Goal: Task Accomplishment & Management: Manage account settings

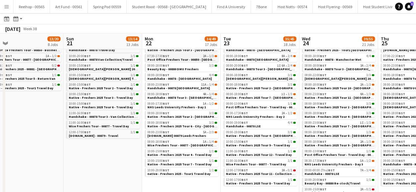
scroll to position [55, 0]
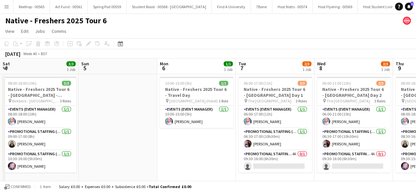
scroll to position [0, 142]
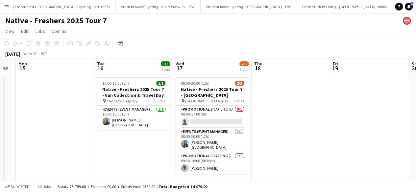
scroll to position [0, 245]
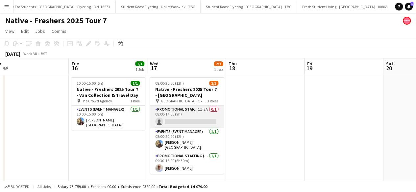
click at [187, 116] on app-card-role "Promotional Staffing (Brand Ambassadors) 1I 5A 0/1 08:00-17:00 (9h) single-neut…" at bounding box center [187, 117] width 74 height 22
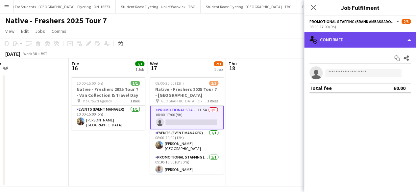
click at [363, 39] on div "single-neutral-actions-check-2 Confirmed" at bounding box center [360, 40] width 112 height 16
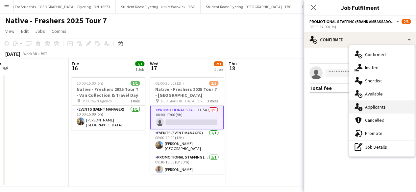
click at [376, 110] on div "single-neutral-actions-information Applicants" at bounding box center [381, 107] width 65 height 13
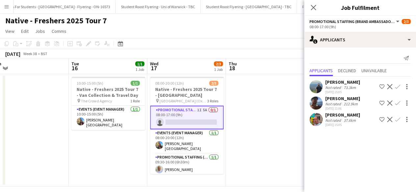
click at [318, 125] on app-user-avatar at bounding box center [315, 119] width 13 height 13
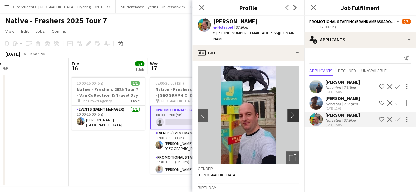
click at [289, 112] on app-icon "chevron-right" at bounding box center [294, 115] width 10 height 7
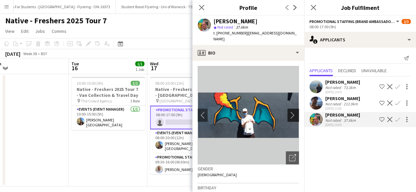
click at [289, 112] on app-icon "chevron-right" at bounding box center [294, 115] width 10 height 7
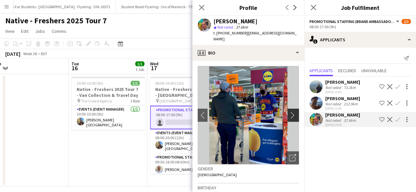
click at [289, 112] on app-icon "chevron-right" at bounding box center [294, 115] width 10 height 7
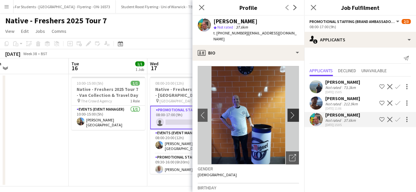
click at [289, 112] on app-icon "chevron-right" at bounding box center [294, 115] width 10 height 7
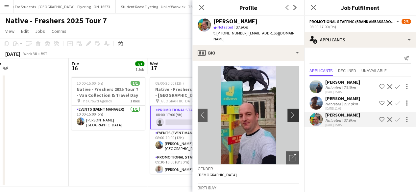
click at [289, 112] on app-icon "chevron-right" at bounding box center [294, 115] width 10 height 7
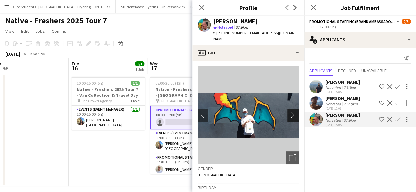
click at [289, 112] on app-icon "chevron-right" at bounding box center [294, 115] width 10 height 7
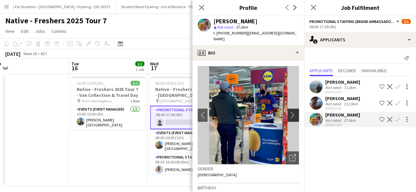
click at [289, 112] on app-icon "chevron-right" at bounding box center [294, 115] width 10 height 7
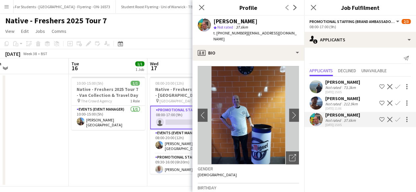
click at [317, 90] on app-user-avatar at bounding box center [315, 86] width 13 height 13
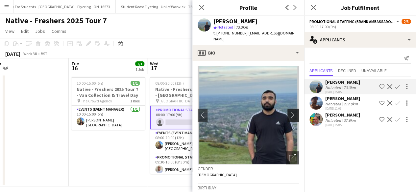
click at [289, 109] on button "chevron-right" at bounding box center [293, 115] width 13 height 13
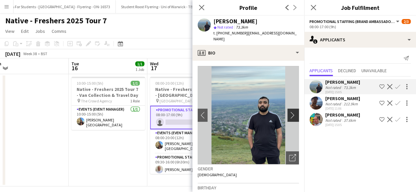
click at [289, 109] on button "chevron-right" at bounding box center [293, 115] width 13 height 13
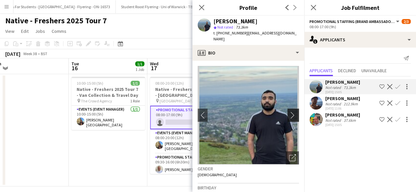
click at [289, 109] on button "chevron-right" at bounding box center [293, 115] width 13 height 13
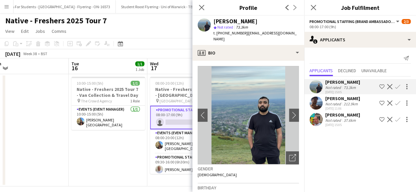
click at [317, 105] on app-user-avatar at bounding box center [315, 103] width 13 height 13
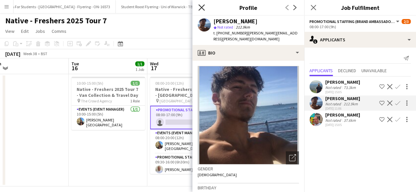
click at [200, 4] on app-icon "Close pop-in" at bounding box center [202, 8] width 10 height 10
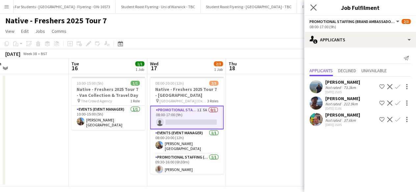
click at [312, 4] on app-icon "Close pop-in" at bounding box center [314, 8] width 10 height 10
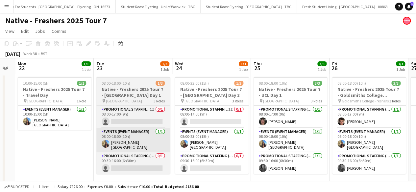
scroll to position [0, 223]
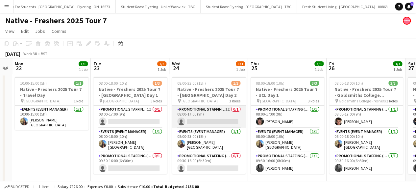
click at [215, 116] on app-card-role "Promotional Staffing (Brand Ambassadors) 1I 0/1 08:00-17:00 (9h) single-neutral…" at bounding box center [209, 117] width 74 height 22
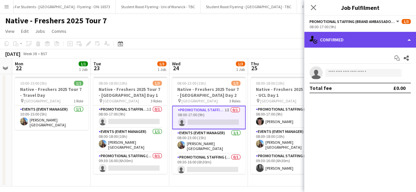
click at [365, 46] on div "single-neutral-actions-check-2 Confirmed" at bounding box center [360, 40] width 112 height 16
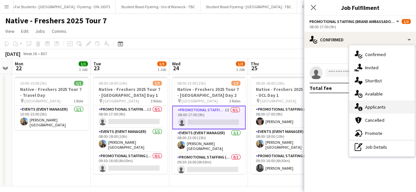
click at [381, 107] on div "single-neutral-actions-information Applicants" at bounding box center [381, 107] width 65 height 13
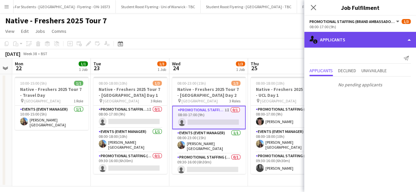
click at [351, 42] on div "single-neutral-actions-information Applicants" at bounding box center [360, 40] width 112 height 16
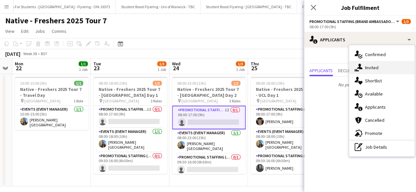
click at [377, 65] on div "single-neutral-actions-share-1 Invited" at bounding box center [381, 67] width 65 height 13
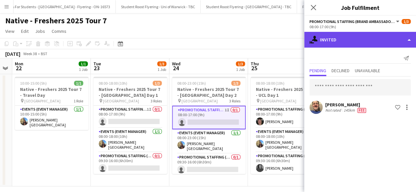
click at [353, 36] on div "single-neutral-actions-share-1 Invited" at bounding box center [360, 40] width 112 height 16
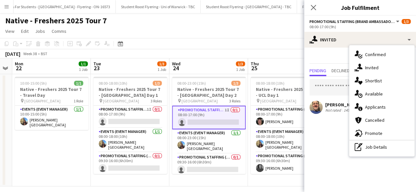
click at [337, 104] on div "Andrew Chaloner" at bounding box center [346, 105] width 42 height 6
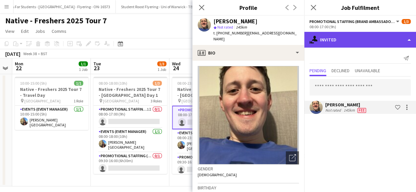
click at [360, 39] on div "single-neutral-actions-share-1 Invited" at bounding box center [360, 40] width 112 height 16
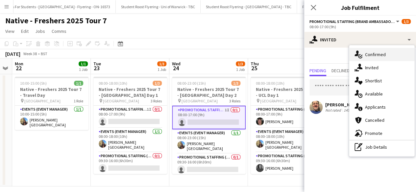
click at [379, 59] on div "single-neutral-actions-check-2 Confirmed" at bounding box center [381, 54] width 65 height 13
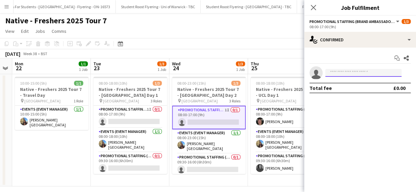
click at [336, 75] on input at bounding box center [363, 73] width 76 height 8
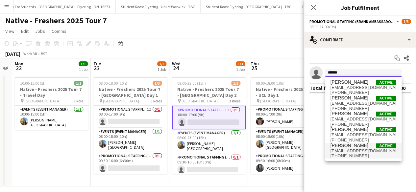
type input "******"
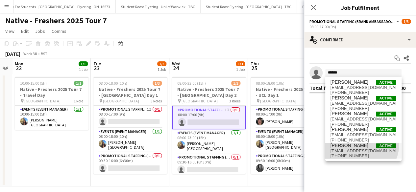
click at [356, 144] on span "Andrew Chaloner" at bounding box center [349, 146] width 38 height 6
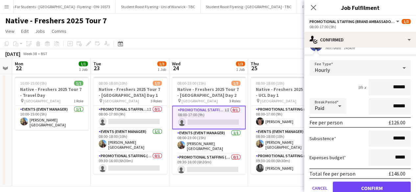
scroll to position [48, 0]
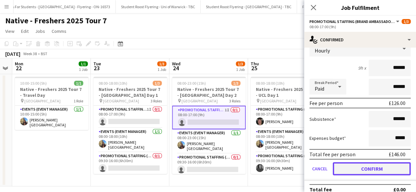
click at [370, 169] on button "Confirm" at bounding box center [372, 168] width 78 height 13
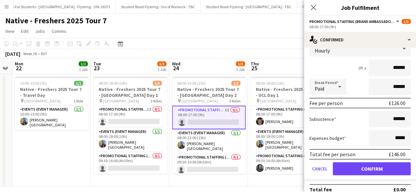
scroll to position [0, 0]
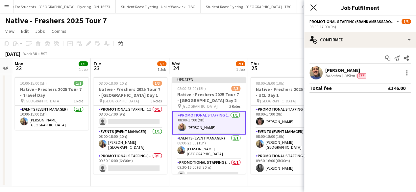
click at [313, 5] on icon "Close pop-in" at bounding box center [313, 7] width 6 height 6
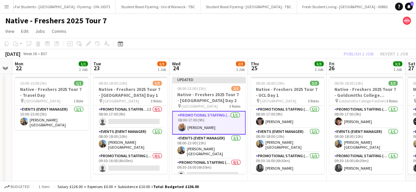
click at [71, 153] on app-date-cell "10:00-15:00 (5h) 1/1 Native - Freshers 2025 Tour 7 - Travel Day pin Aberystwyth…" at bounding box center [51, 130] width 79 height 112
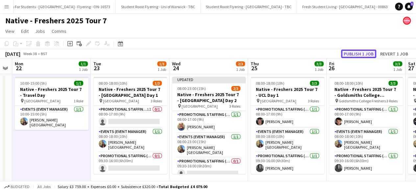
click at [357, 54] on button "Publish 1 job" at bounding box center [358, 54] width 35 height 9
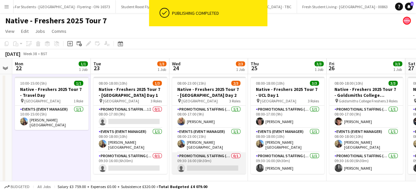
click at [218, 160] on app-card-role "Promotional Staffing (Brand Ambassadors) 0/1 09:30-16:00 (6h30m) single-neutral…" at bounding box center [209, 163] width 74 height 22
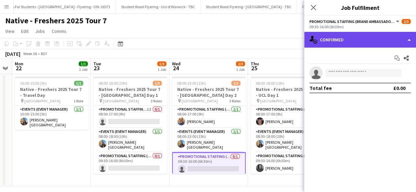
click at [366, 39] on div "single-neutral-actions-check-2 Confirmed" at bounding box center [360, 40] width 112 height 16
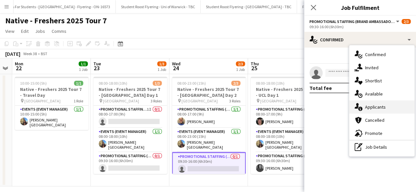
click at [378, 104] on div "single-neutral-actions-information Applicants" at bounding box center [381, 107] width 65 height 13
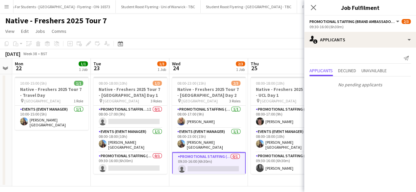
click at [216, 160] on app-card-role "Promotional Staffing (Brand Ambassadors) 0/1 09:30-16:00 (6h30m) single-neutral…" at bounding box center [209, 164] width 74 height 24
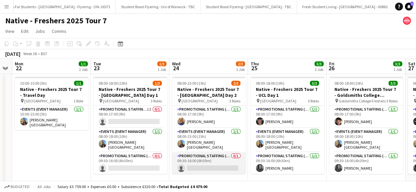
click at [216, 160] on app-card-role "Promotional Staffing (Brand Ambassadors) 0/1 09:30-16:00 (6h30m) single-neutral…" at bounding box center [209, 163] width 74 height 22
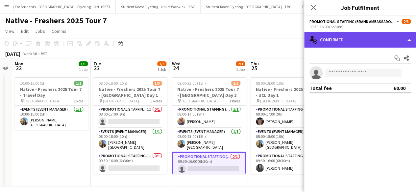
click at [371, 44] on div "single-neutral-actions-check-2 Confirmed" at bounding box center [360, 40] width 112 height 16
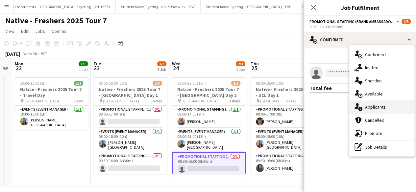
click at [385, 106] on div "single-neutral-actions-information Applicants" at bounding box center [381, 107] width 65 height 13
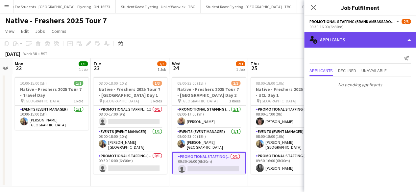
click at [374, 37] on div "single-neutral-actions-information Applicants" at bounding box center [360, 40] width 112 height 16
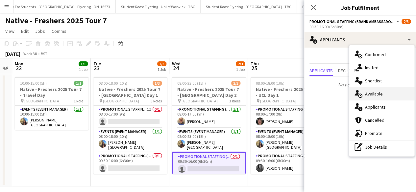
click at [377, 94] on div "single-neutral-actions-upload Available" at bounding box center [381, 93] width 65 height 13
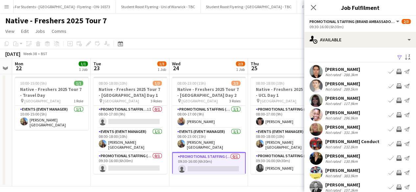
click at [397, 57] on app-icon "Filter" at bounding box center [399, 58] width 5 height 6
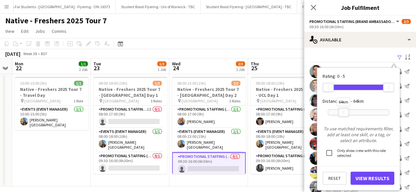
drag, startPoint x: 387, startPoint y: 114, endPoint x: 341, endPoint y: 114, distance: 45.3
click at [341, 114] on div at bounding box center [343, 112] width 11 height 9
click at [374, 175] on button "View Results" at bounding box center [372, 178] width 44 height 13
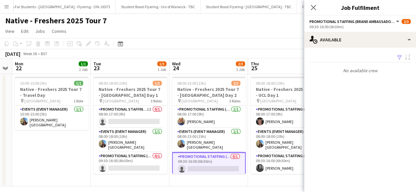
click at [399, 59] on app-icon "Filter" at bounding box center [399, 58] width 5 height 6
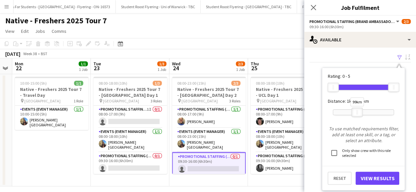
drag, startPoint x: 350, startPoint y: 112, endPoint x: 358, endPoint y: 112, distance: 8.5
click at [358, 112] on div at bounding box center [357, 112] width 11 height 9
click at [374, 177] on button "View Results" at bounding box center [377, 178] width 44 height 13
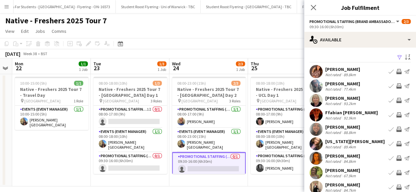
click at [315, 84] on app-user-avatar at bounding box center [315, 86] width 13 height 13
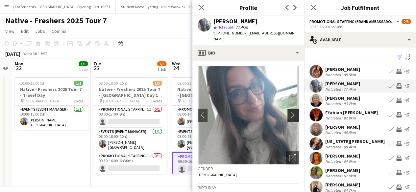
click at [291, 115] on app-icon "chevron-right" at bounding box center [294, 115] width 10 height 7
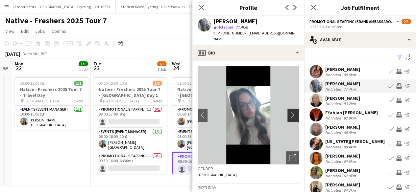
click at [289, 115] on app-icon "chevron-right" at bounding box center [294, 115] width 10 height 7
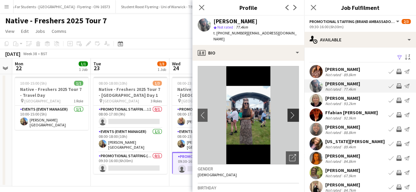
click at [289, 113] on app-icon "chevron-right" at bounding box center [294, 115] width 10 height 7
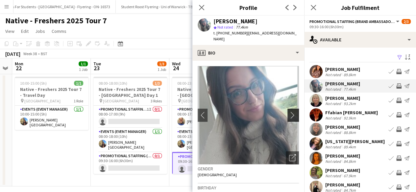
click at [289, 113] on app-icon "chevron-right" at bounding box center [294, 115] width 10 height 7
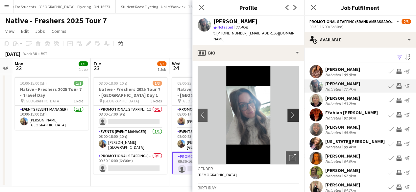
click at [289, 114] on app-icon "chevron-right" at bounding box center [294, 115] width 10 height 7
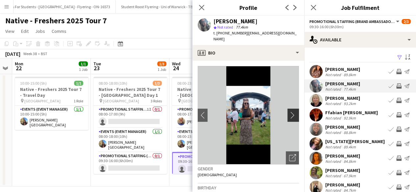
click at [289, 114] on app-icon "chevron-right" at bounding box center [294, 115] width 10 height 7
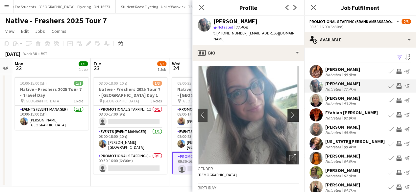
click at [289, 114] on app-icon "chevron-right" at bounding box center [294, 115] width 10 height 7
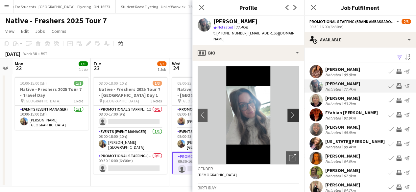
click at [290, 114] on app-icon "chevron-right" at bounding box center [294, 115] width 10 height 7
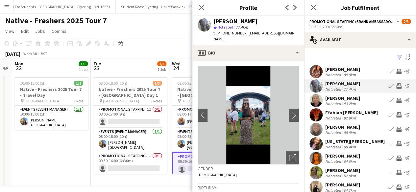
click at [317, 169] on app-user-avatar at bounding box center [315, 172] width 13 height 13
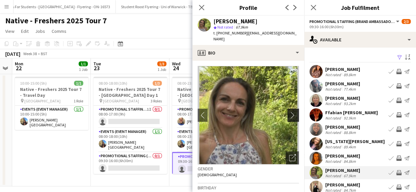
click at [289, 112] on app-icon "chevron-right" at bounding box center [294, 115] width 10 height 7
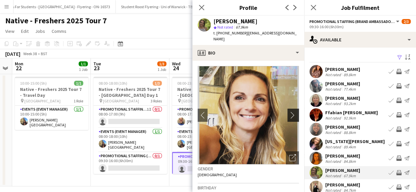
click at [289, 112] on app-icon "chevron-right" at bounding box center [294, 115] width 10 height 7
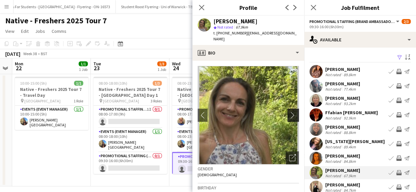
click at [289, 112] on app-icon "chevron-right" at bounding box center [294, 115] width 10 height 7
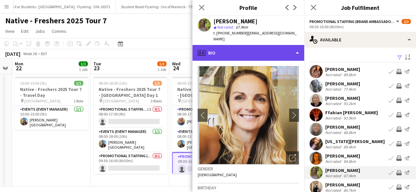
click at [258, 53] on div "profile Bio" at bounding box center [248, 53] width 112 height 16
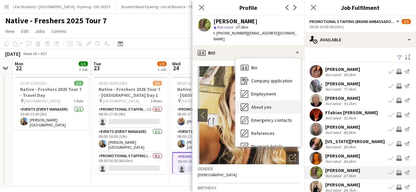
click at [267, 106] on div "About you About you" at bounding box center [267, 107] width 65 height 13
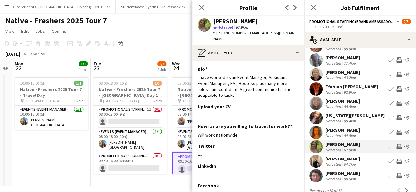
scroll to position [26, 0]
click at [312, 8] on icon at bounding box center [313, 7] width 6 height 6
